Goal: Task Accomplishment & Management: Complete application form

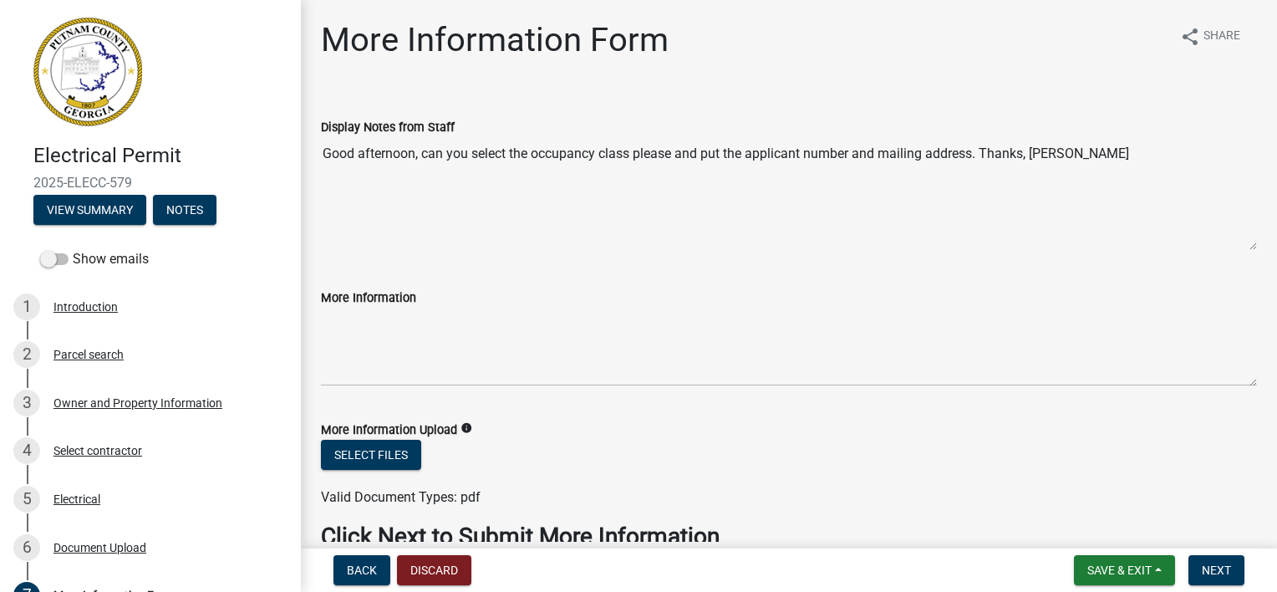
scroll to position [87, 0]
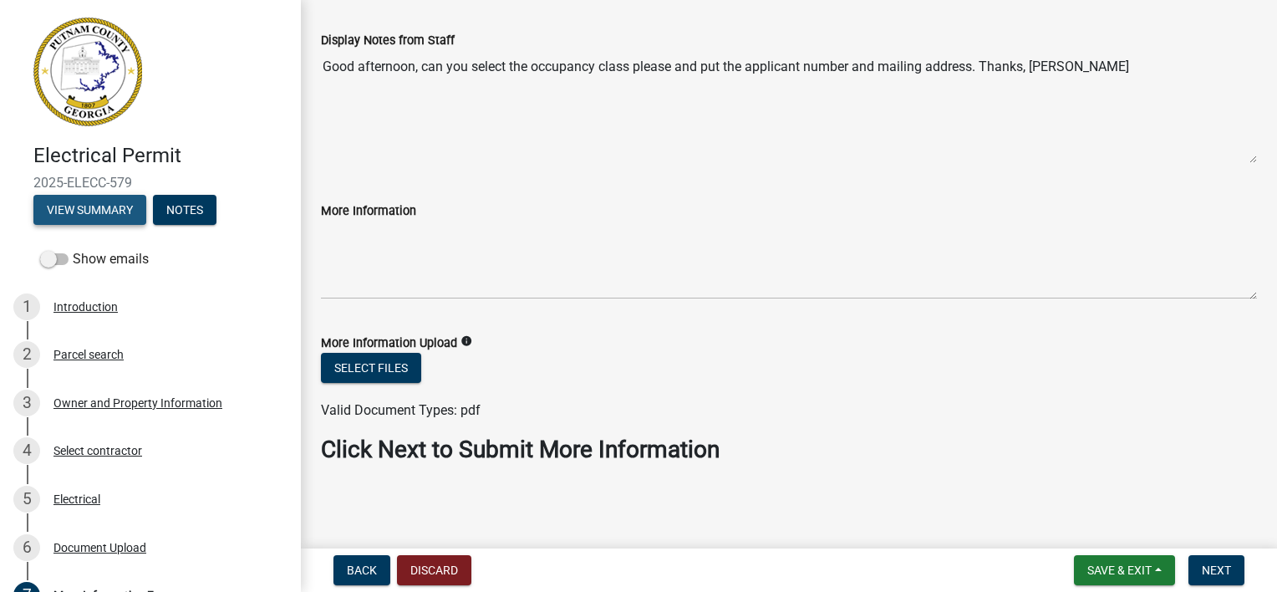
click at [107, 216] on button "View Summary" at bounding box center [89, 210] width 113 height 30
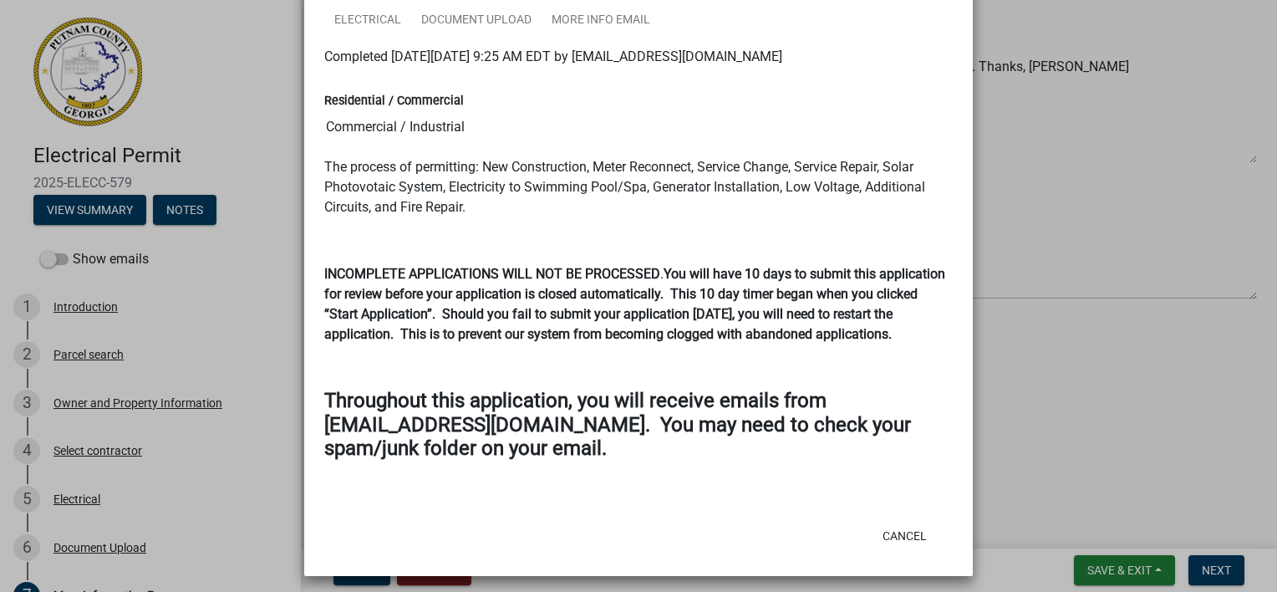
scroll to position [176, 0]
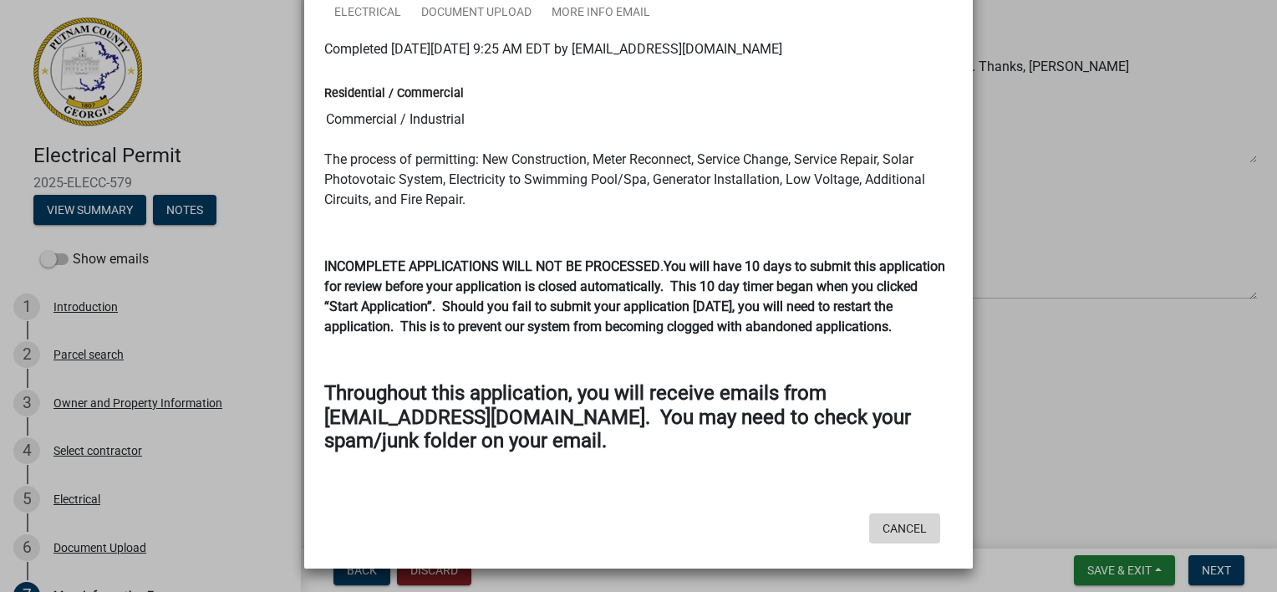
click at [897, 522] on button "Cancel" at bounding box center [904, 528] width 71 height 30
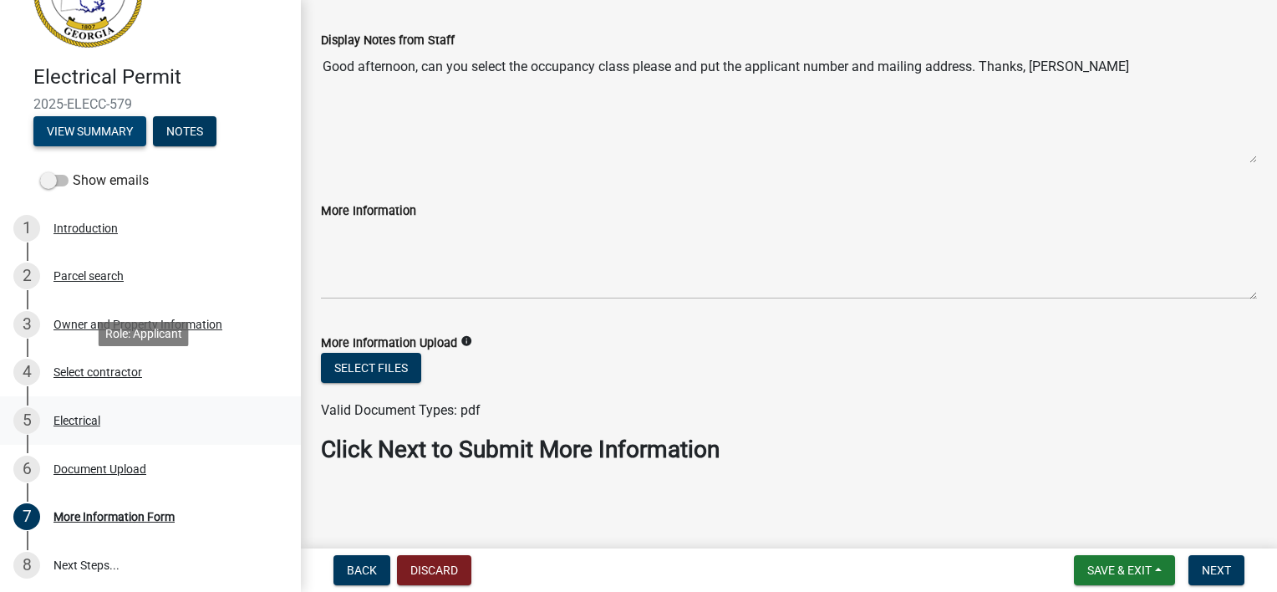
scroll to position [167, 0]
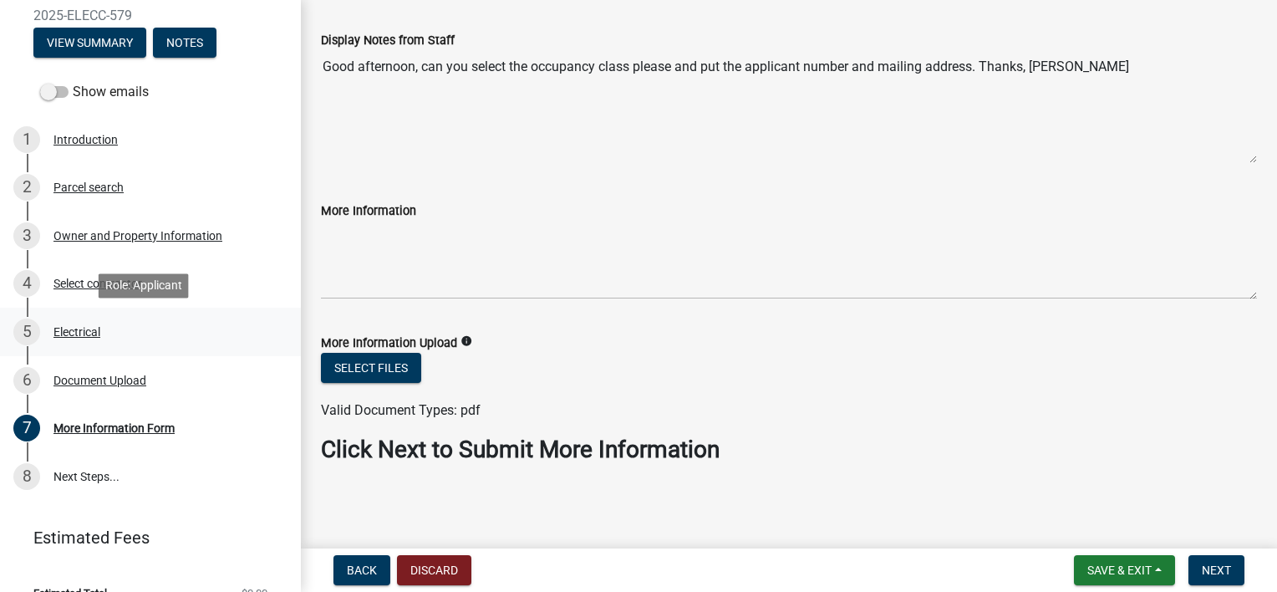
click at [94, 328] on div "Electrical" at bounding box center [76, 332] width 47 height 12
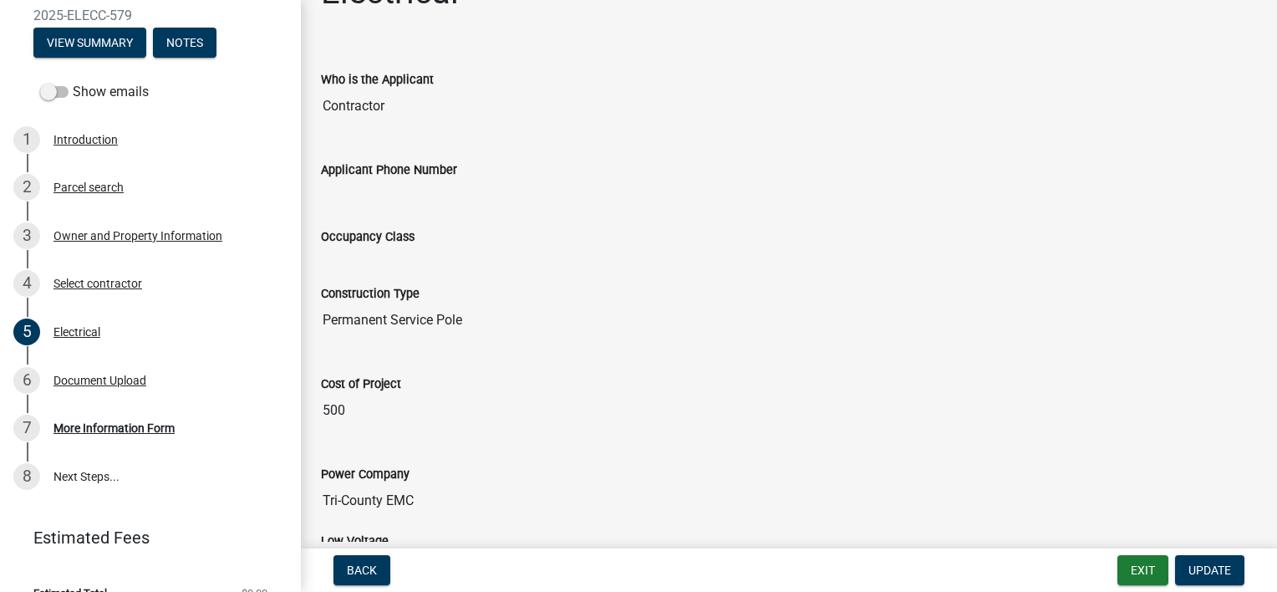
scroll to position [0, 0]
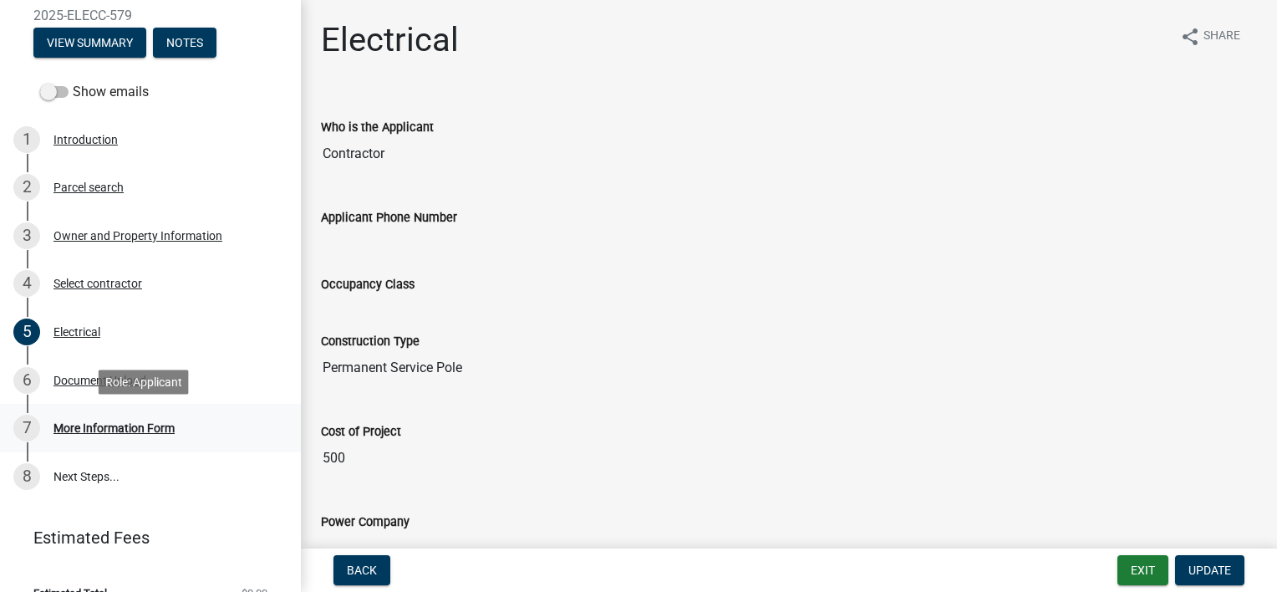
click at [170, 429] on div "More Information Form" at bounding box center [113, 428] width 121 height 12
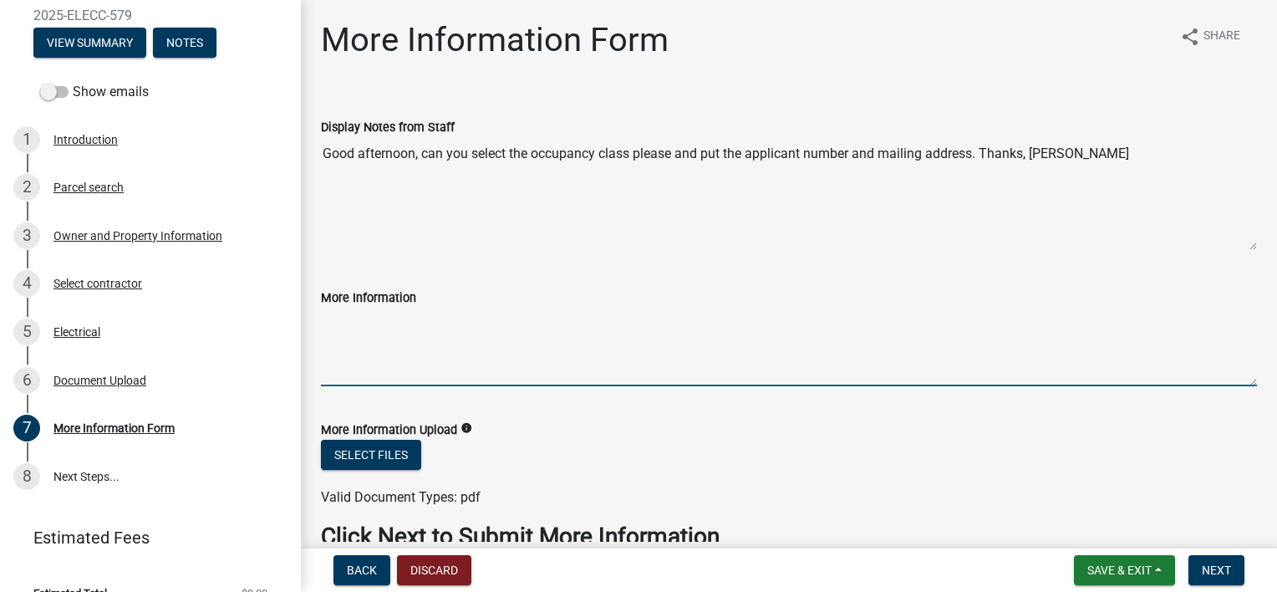
click at [417, 374] on textarea "More Information" at bounding box center [789, 347] width 936 height 79
type textarea "P"
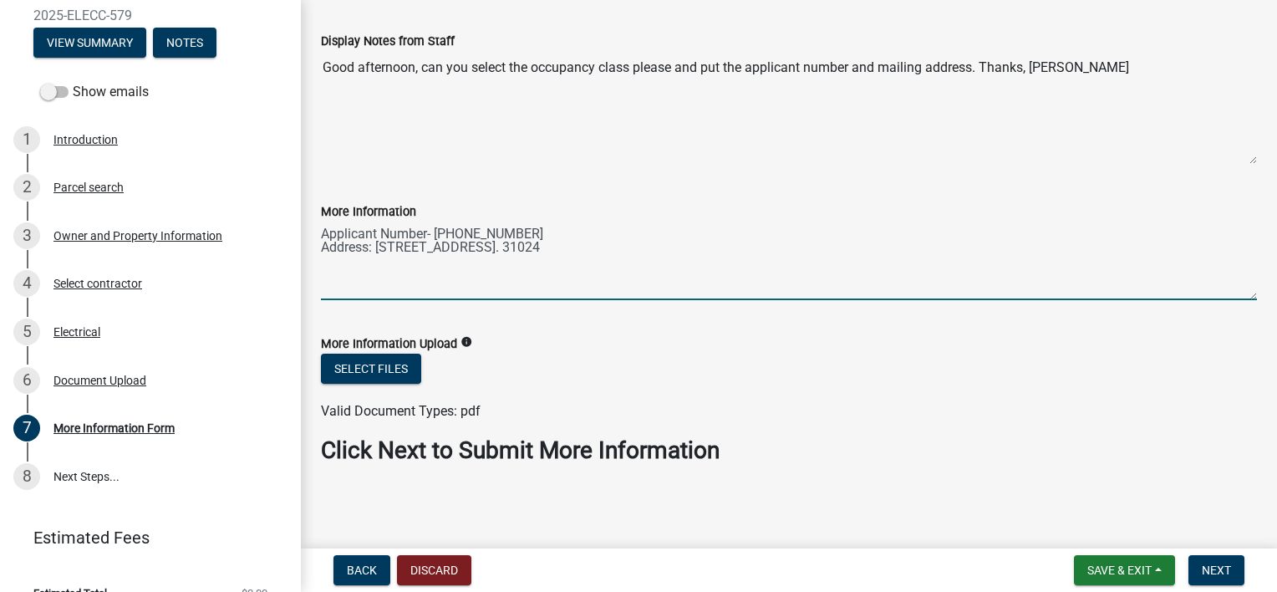
scroll to position [87, 0]
type textarea "Applicant Number- [PHONE_NUMBER] Address: [STREET_ADDRESS]. 31024"
click at [1207, 576] on span "Next" at bounding box center [1216, 569] width 29 height 13
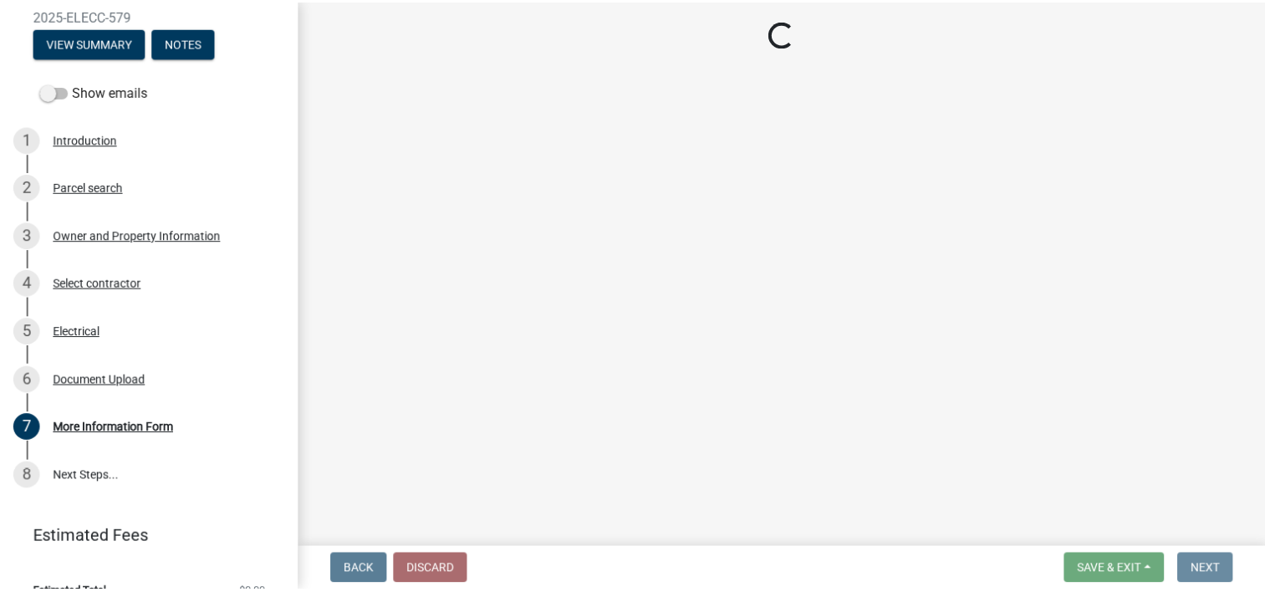
scroll to position [0, 0]
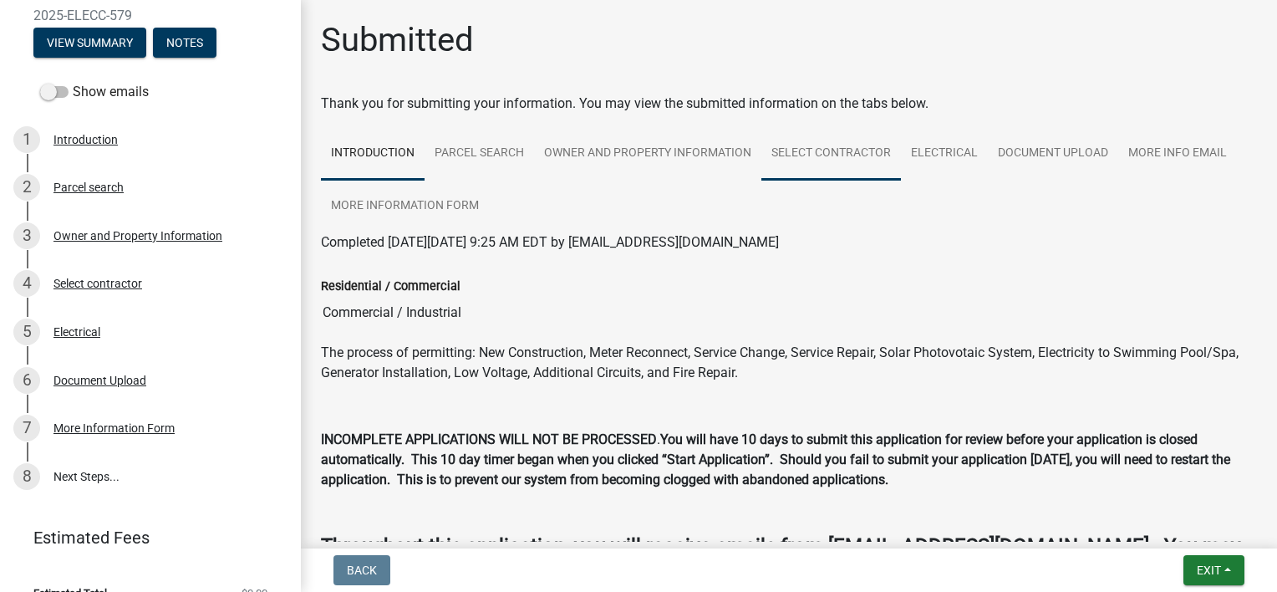
click at [834, 155] on link "Select contractor" at bounding box center [831, 153] width 140 height 53
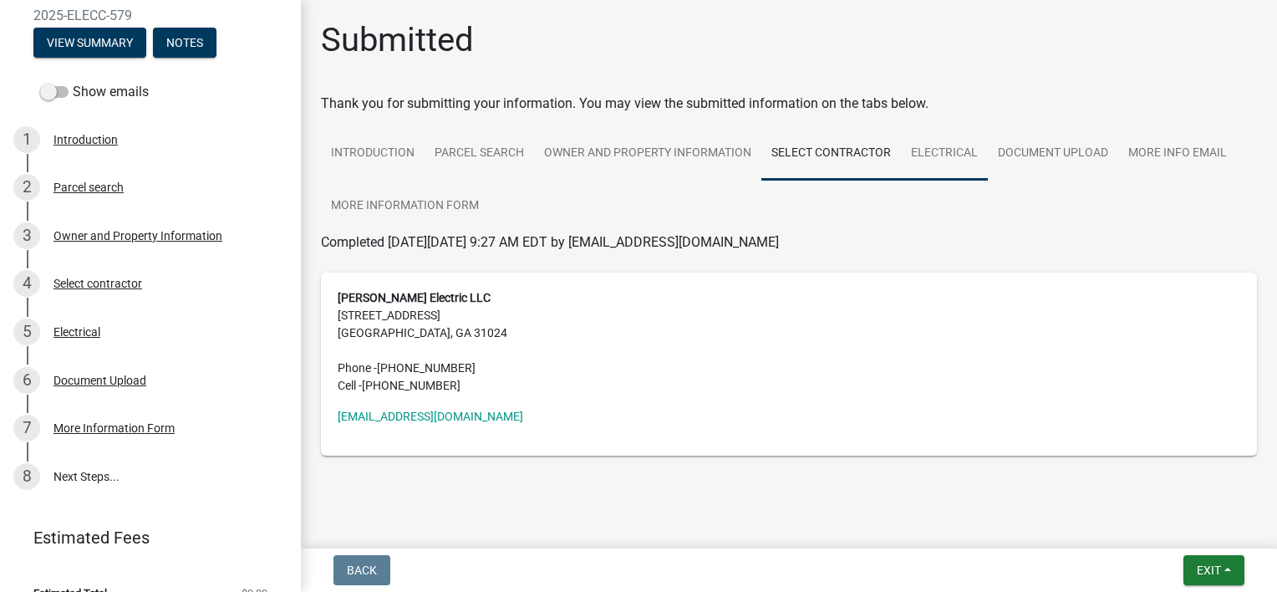
click at [944, 151] on link "Electrical" at bounding box center [944, 153] width 87 height 53
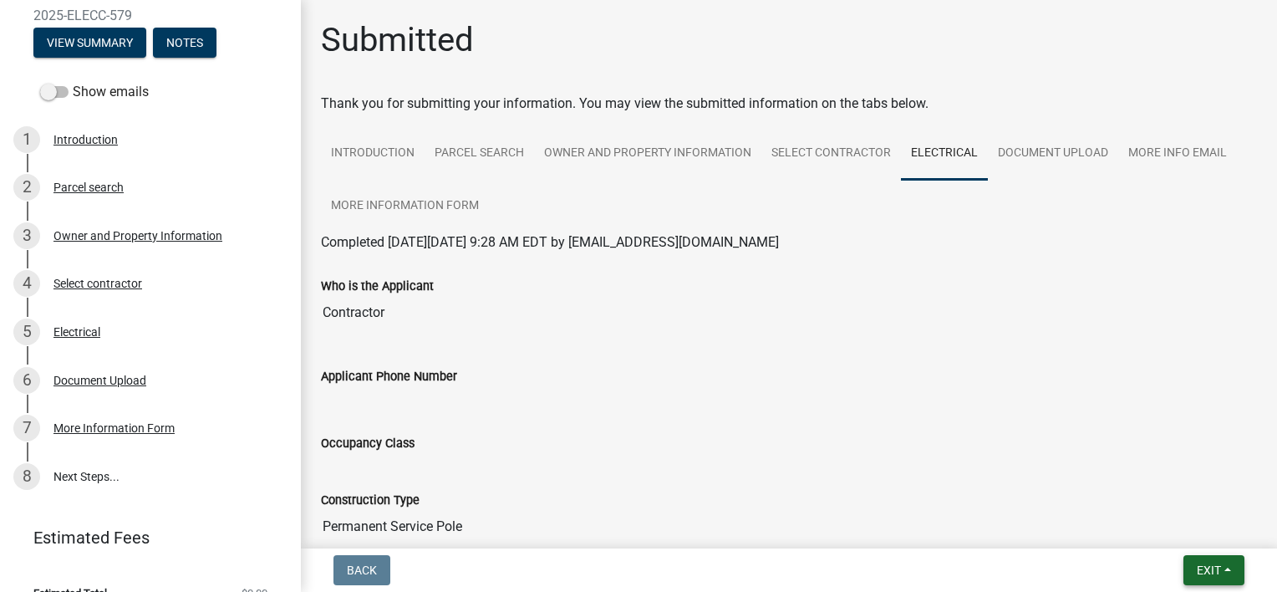
click at [1207, 576] on span "Exit" at bounding box center [1209, 569] width 24 height 13
click at [1194, 525] on button "Save & Exit" at bounding box center [1179, 527] width 134 height 40
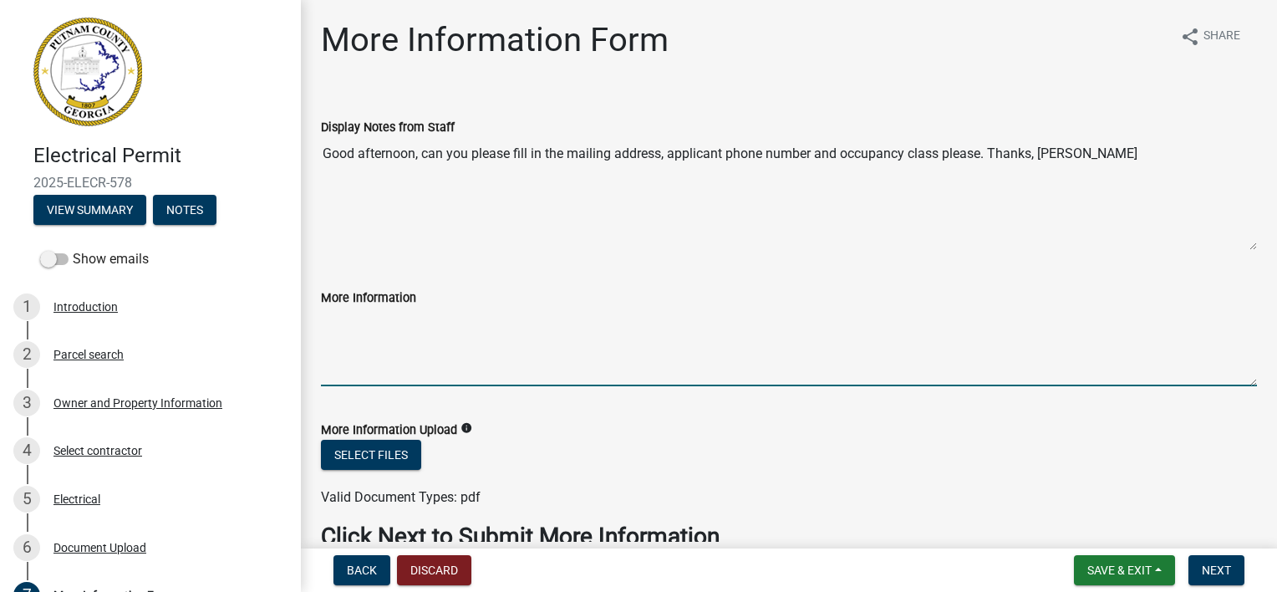
click at [356, 341] on textarea "More Information" at bounding box center [789, 347] width 936 height 79
type textarea "Applicant Number- [PHONE_NUMBER] Address: [STREET_ADDRESS]. 31024"
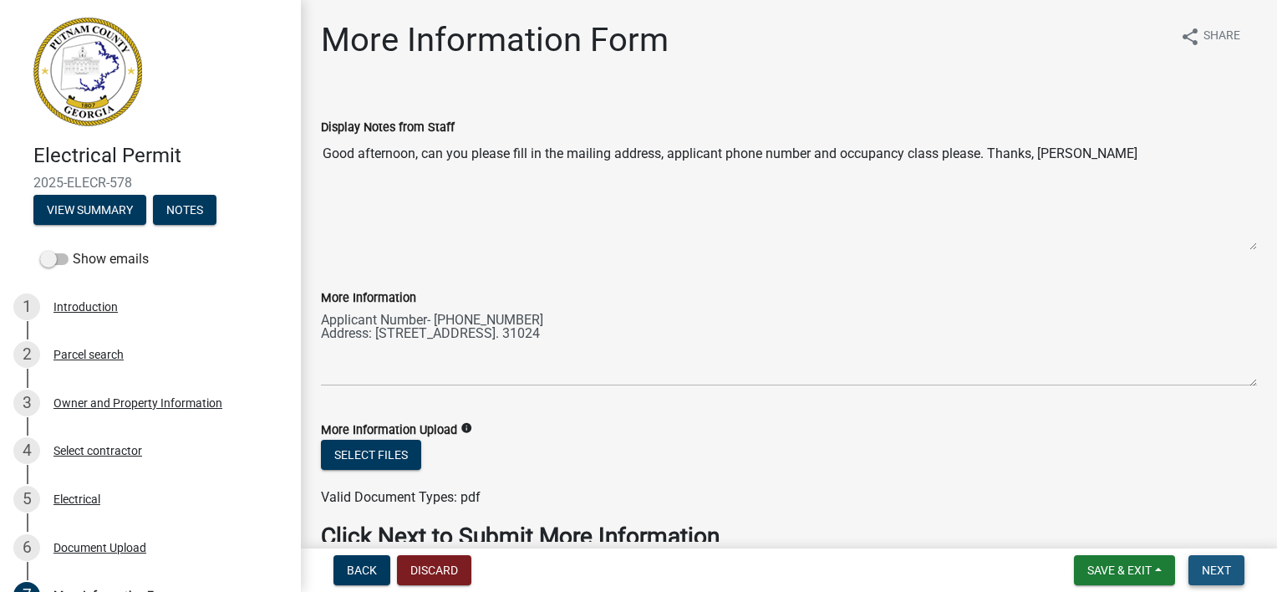
click at [1212, 572] on span "Next" at bounding box center [1216, 569] width 29 height 13
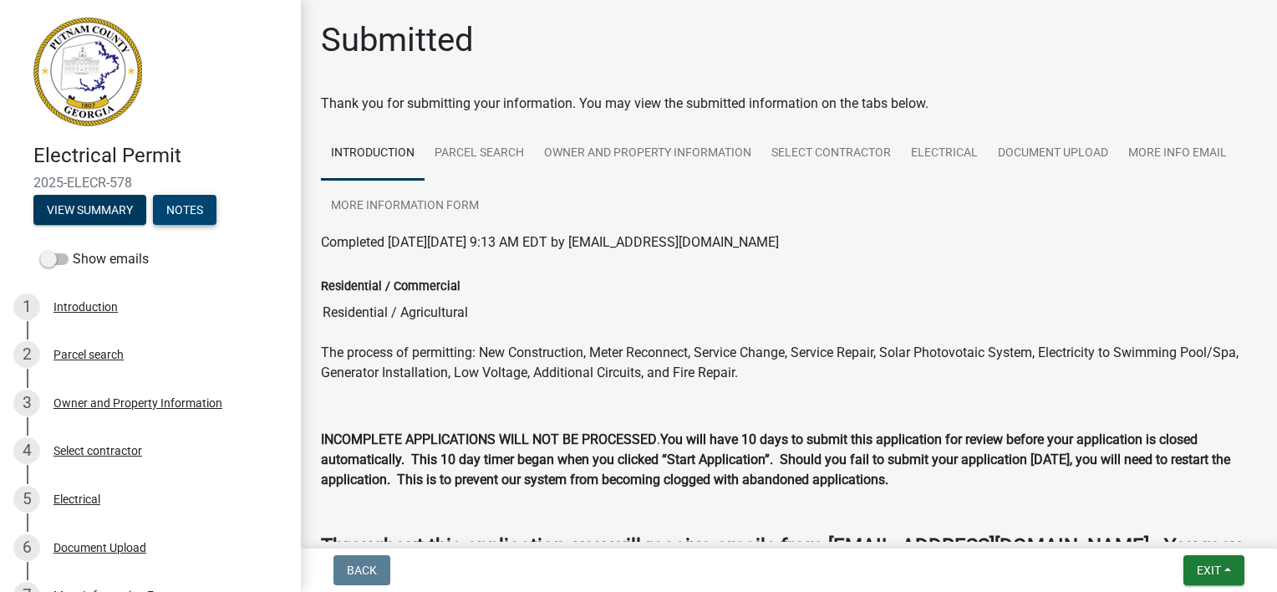
click at [186, 216] on button "Notes" at bounding box center [185, 210] width 64 height 30
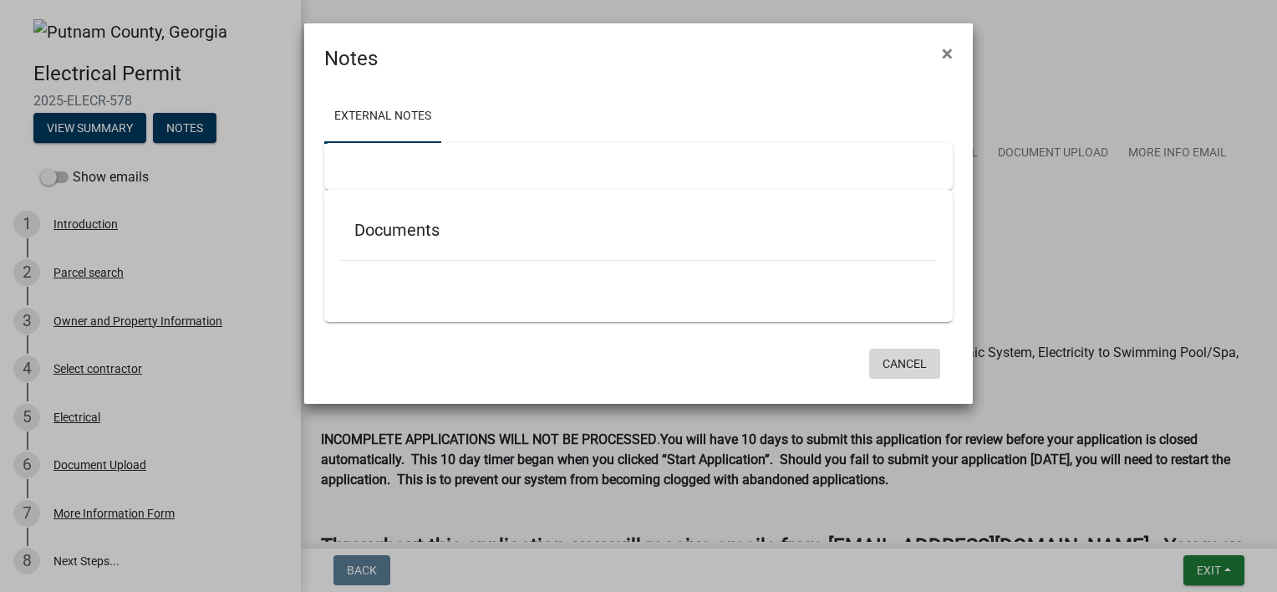
click at [896, 363] on button "Cancel" at bounding box center [904, 364] width 71 height 30
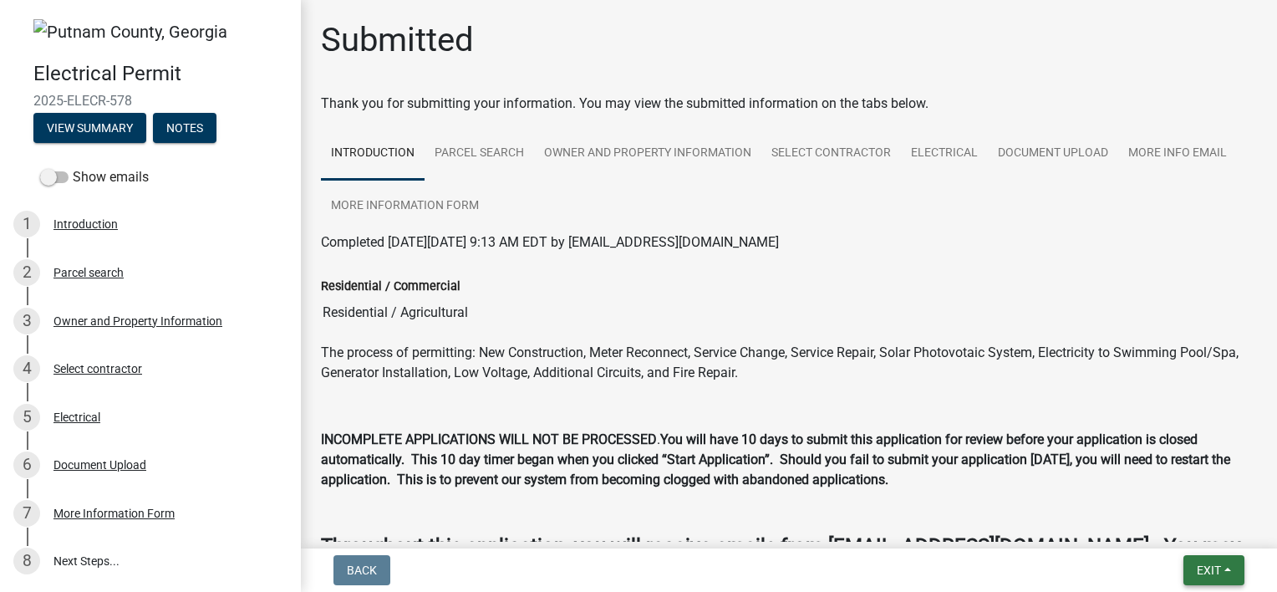
click at [1216, 578] on button "Exit" at bounding box center [1214, 570] width 61 height 30
click at [1169, 530] on button "Save & Exit" at bounding box center [1179, 527] width 134 height 40
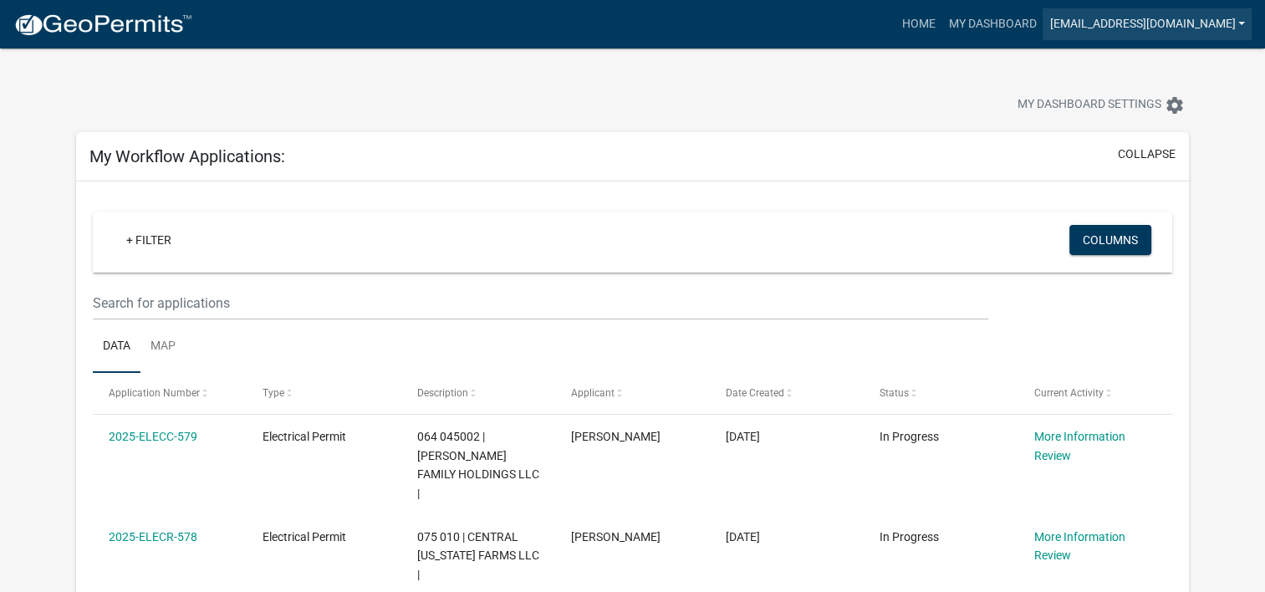
click at [1244, 24] on link "[EMAIL_ADDRESS][DOMAIN_NAME]" at bounding box center [1146, 24] width 209 height 32
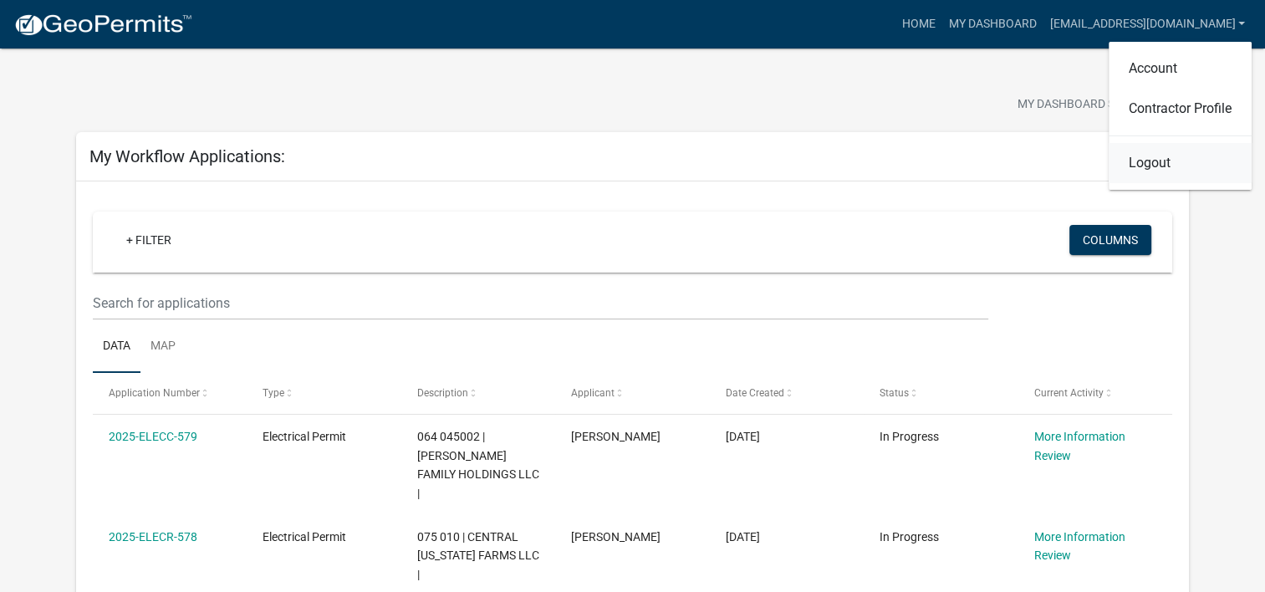
click at [1164, 164] on link "Logout" at bounding box center [1179, 163] width 143 height 40
